Goal: Information Seeking & Learning: Learn about a topic

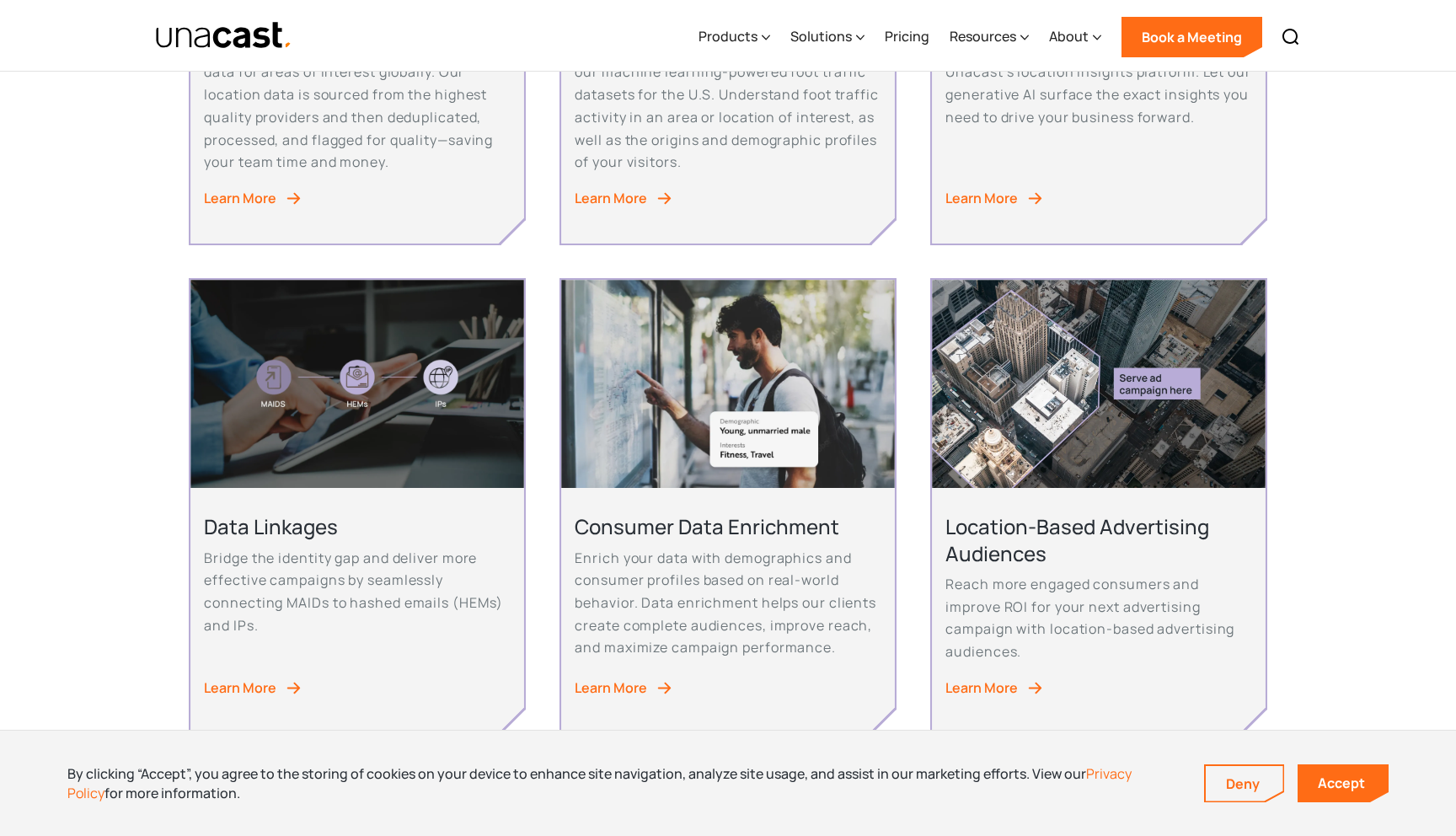
scroll to position [472, 0]
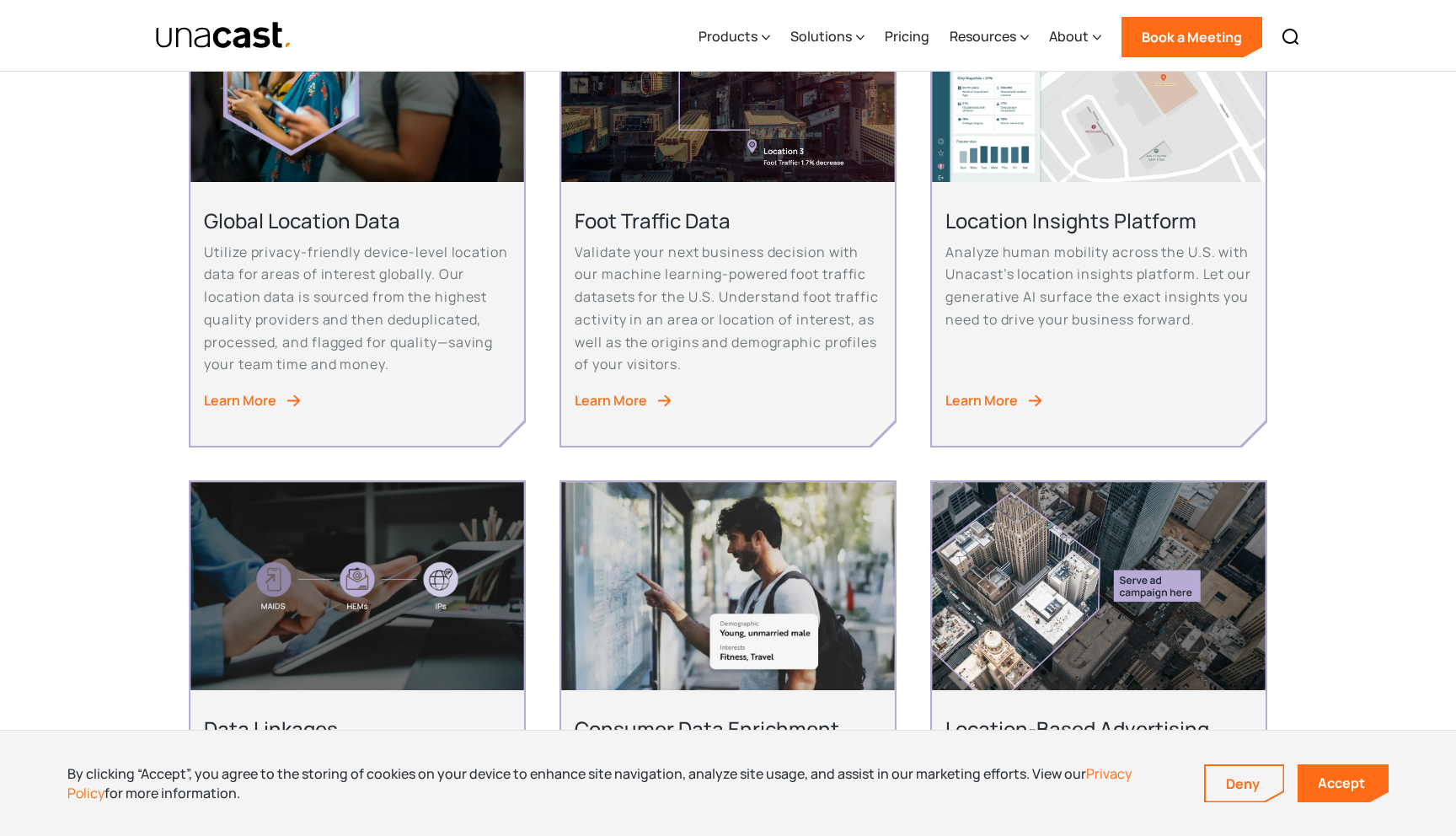
click at [663, 294] on p "Validate your next business decision with our machine learning-powered foot tra…" at bounding box center [728, 309] width 306 height 135
click at [638, 404] on div "Learn More" at bounding box center [611, 400] width 73 height 23
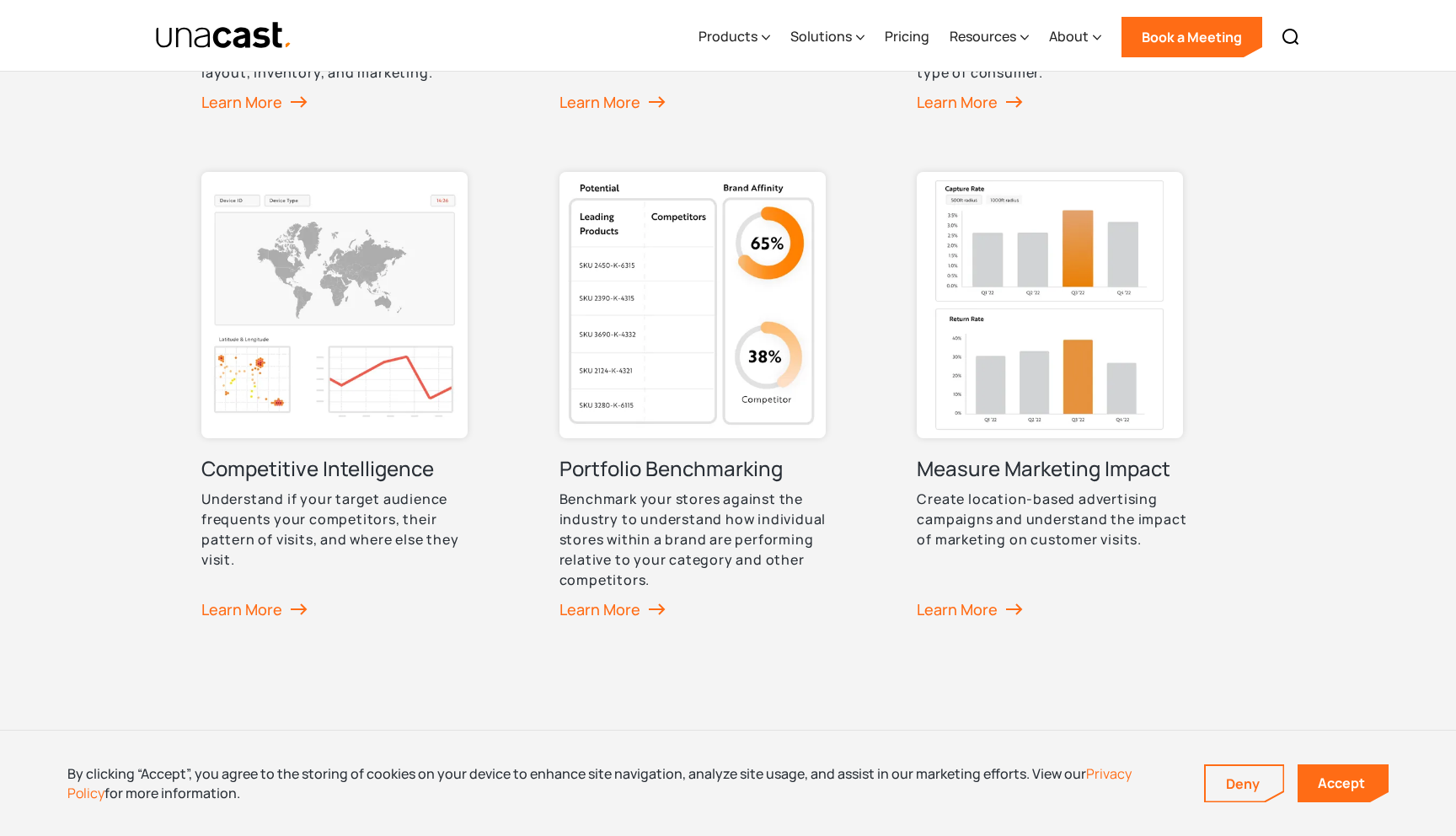
scroll to position [1250, 0]
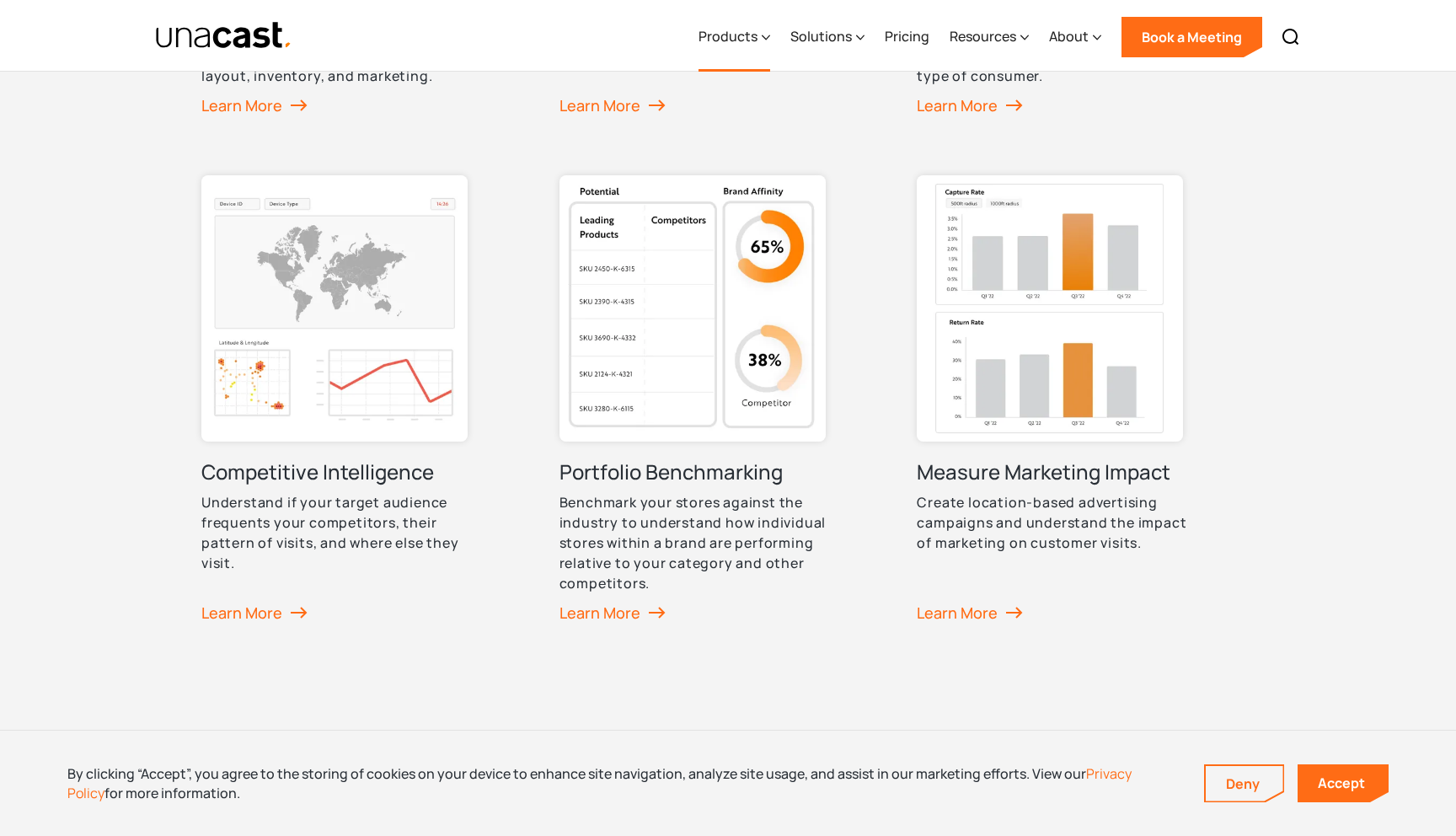
click at [757, 38] on div "Products" at bounding box center [728, 36] width 59 height 20
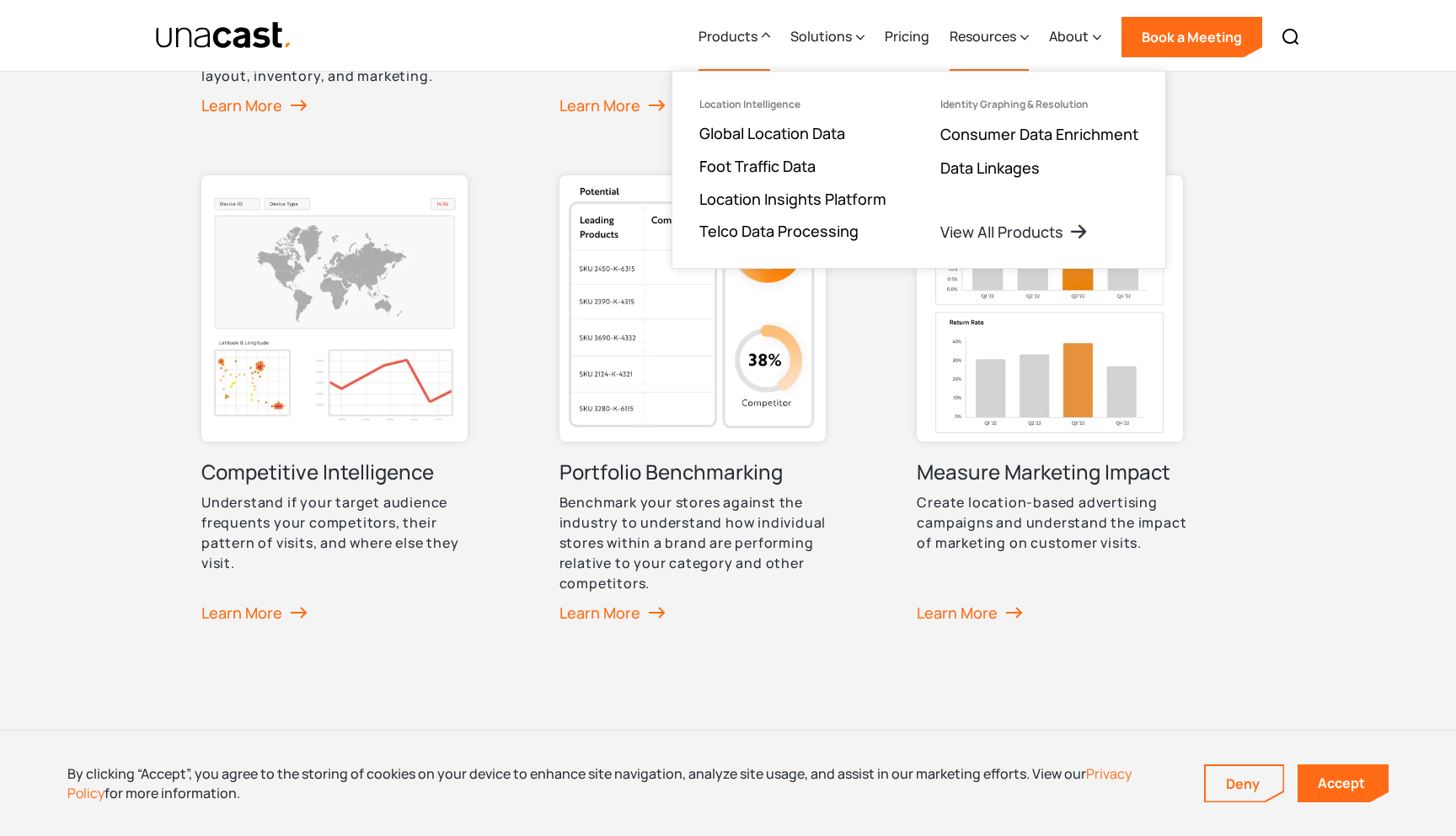
click at [970, 31] on div "Resources" at bounding box center [982, 36] width 67 height 20
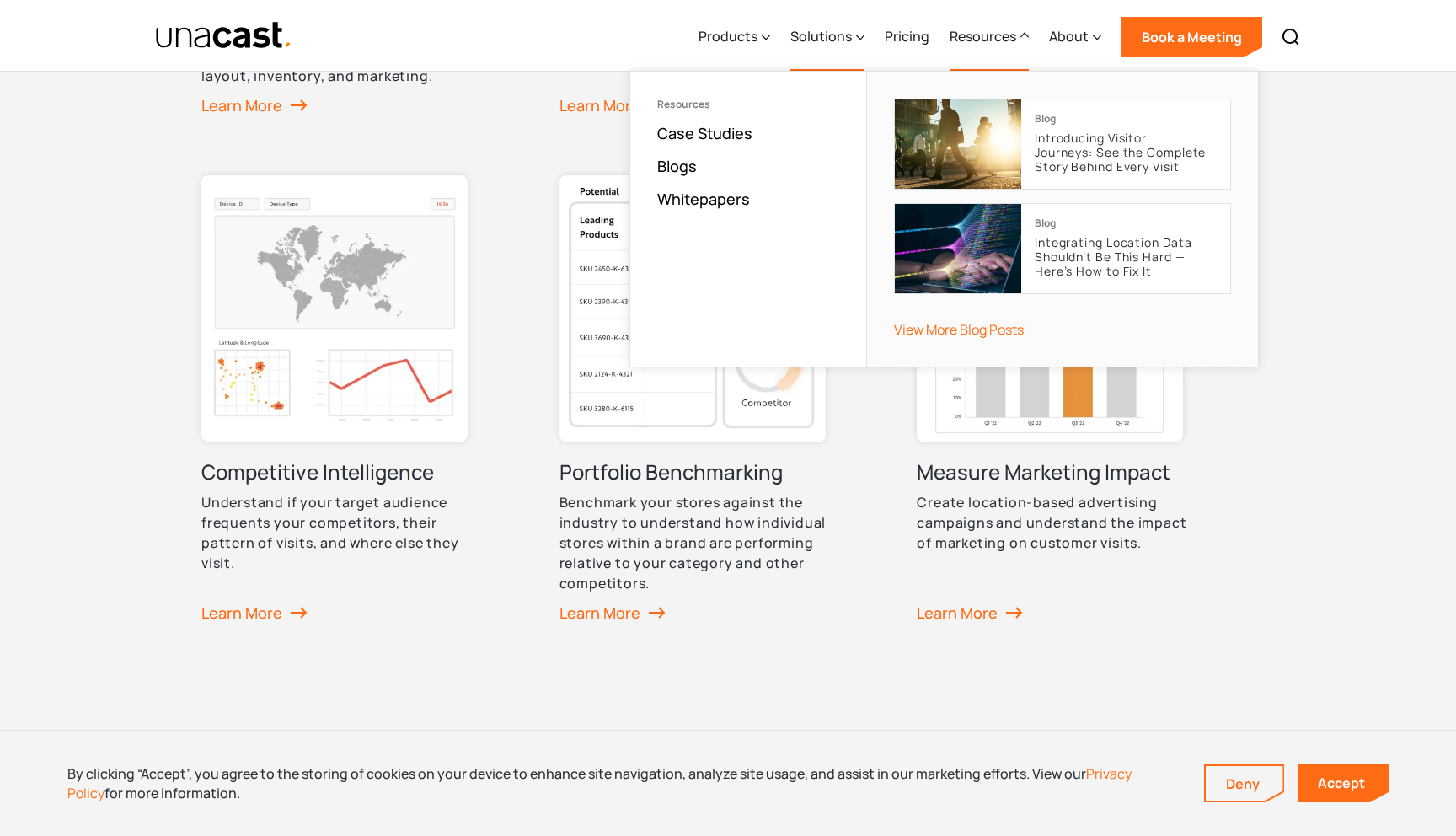
click at [821, 36] on div "Solutions" at bounding box center [821, 36] width 62 height 20
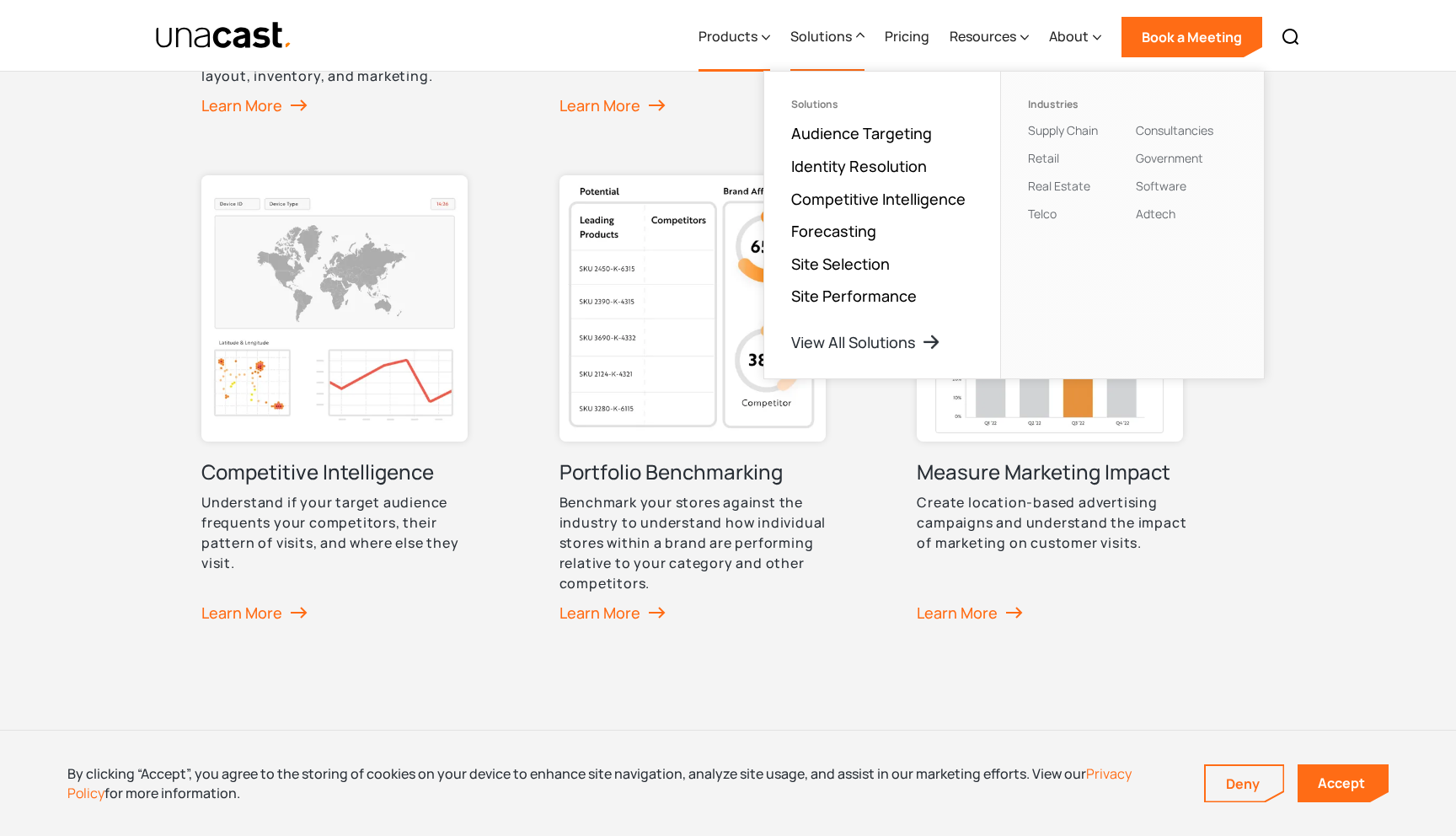
click at [745, 41] on div "Products" at bounding box center [728, 36] width 59 height 20
